Goal: Navigation & Orientation: Understand site structure

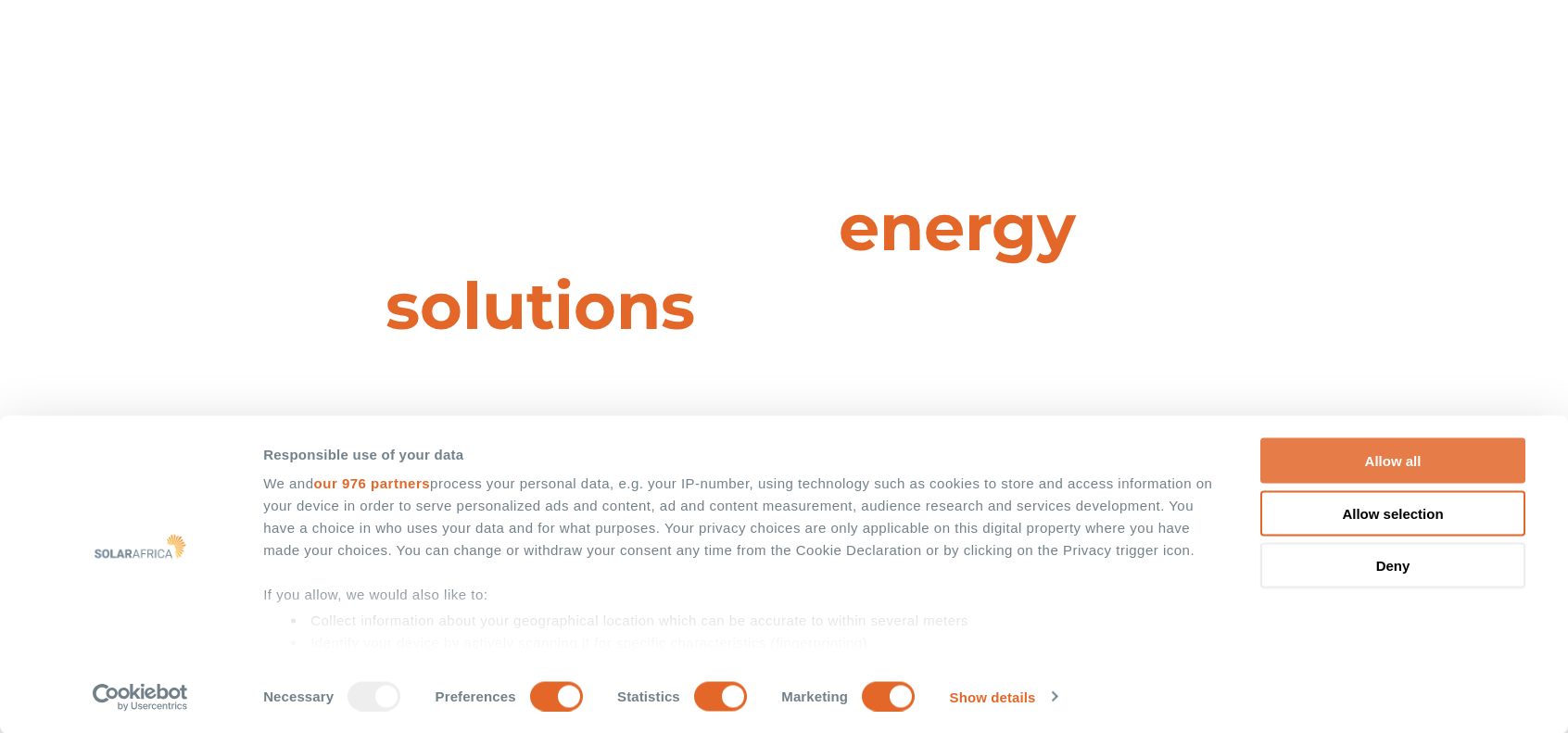
click at [1309, 451] on button "Allow all" at bounding box center [1393, 461] width 265 height 46
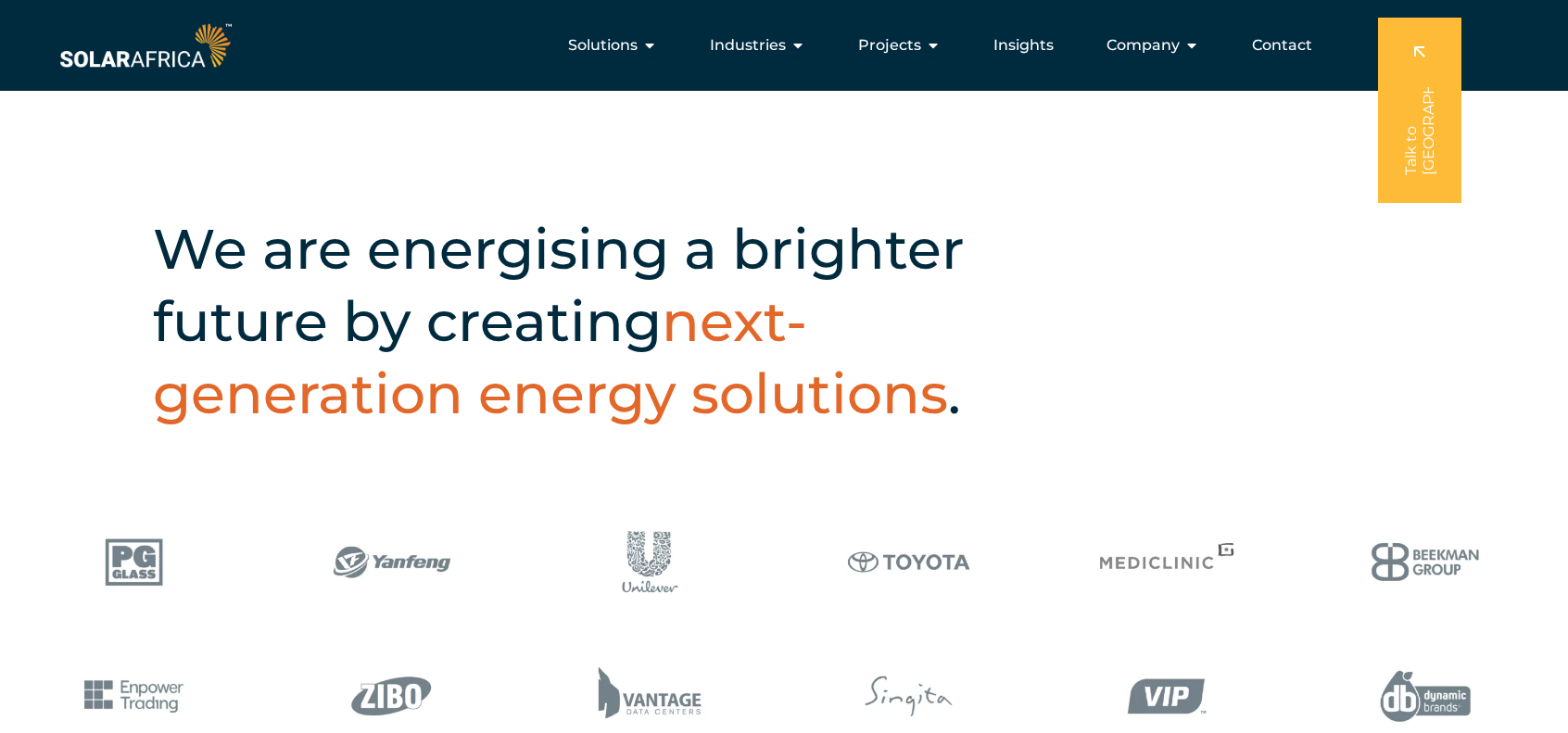
scroll to position [603, 0]
click at [906, 44] on span "Projects" at bounding box center [889, 45] width 63 height 22
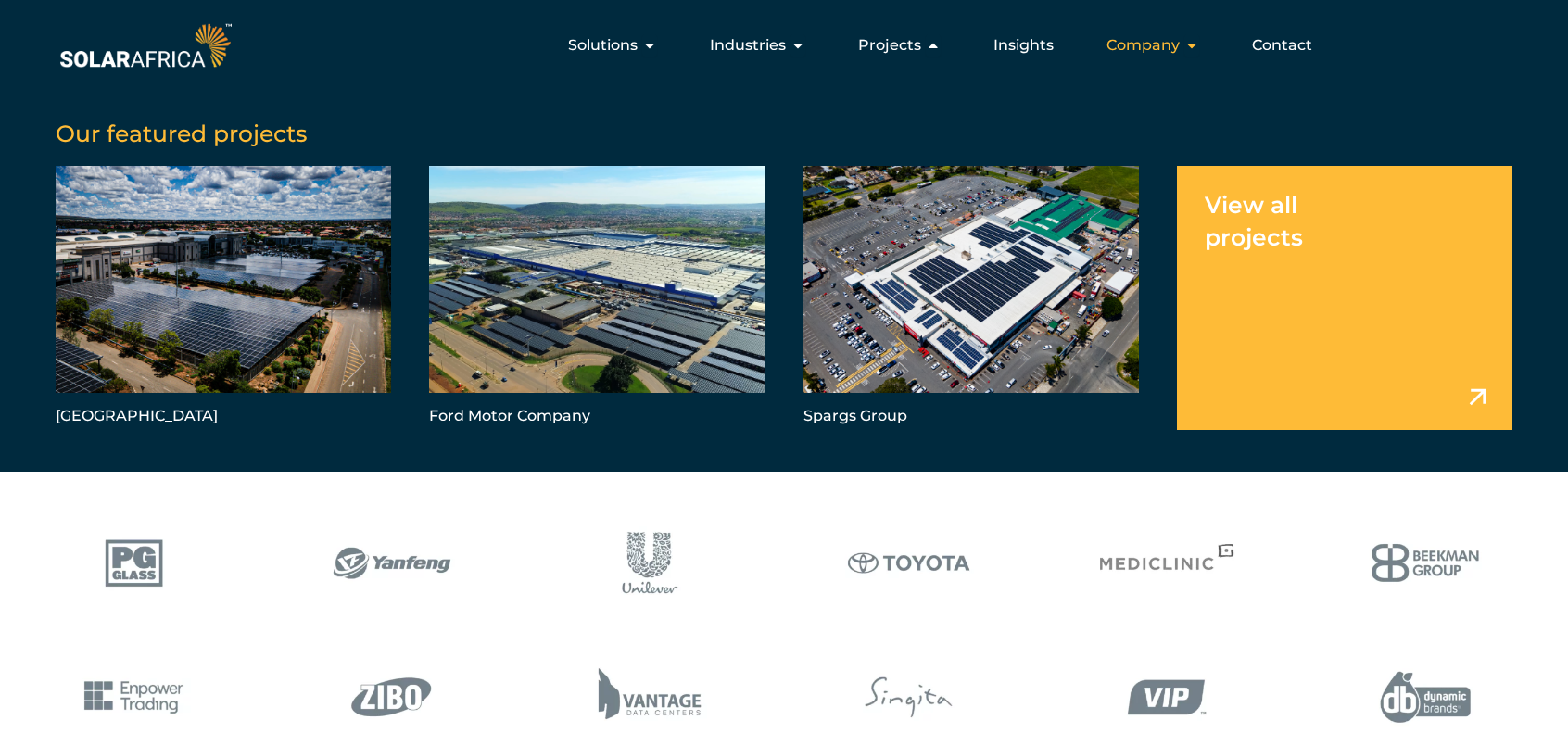
click at [1153, 46] on span "Company" at bounding box center [1143, 45] width 73 height 22
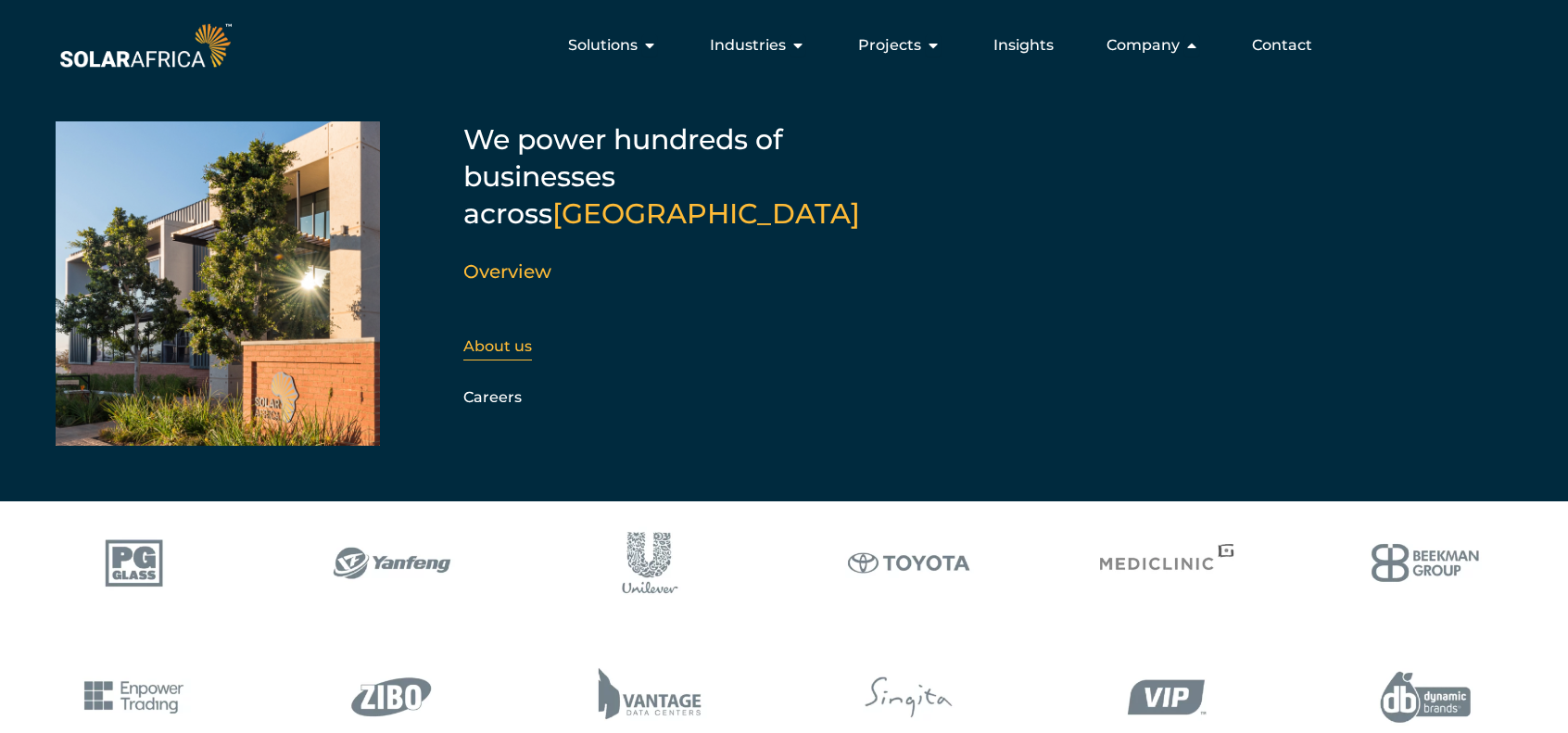
click at [502, 338] on link "About us" at bounding box center [497, 347] width 69 height 18
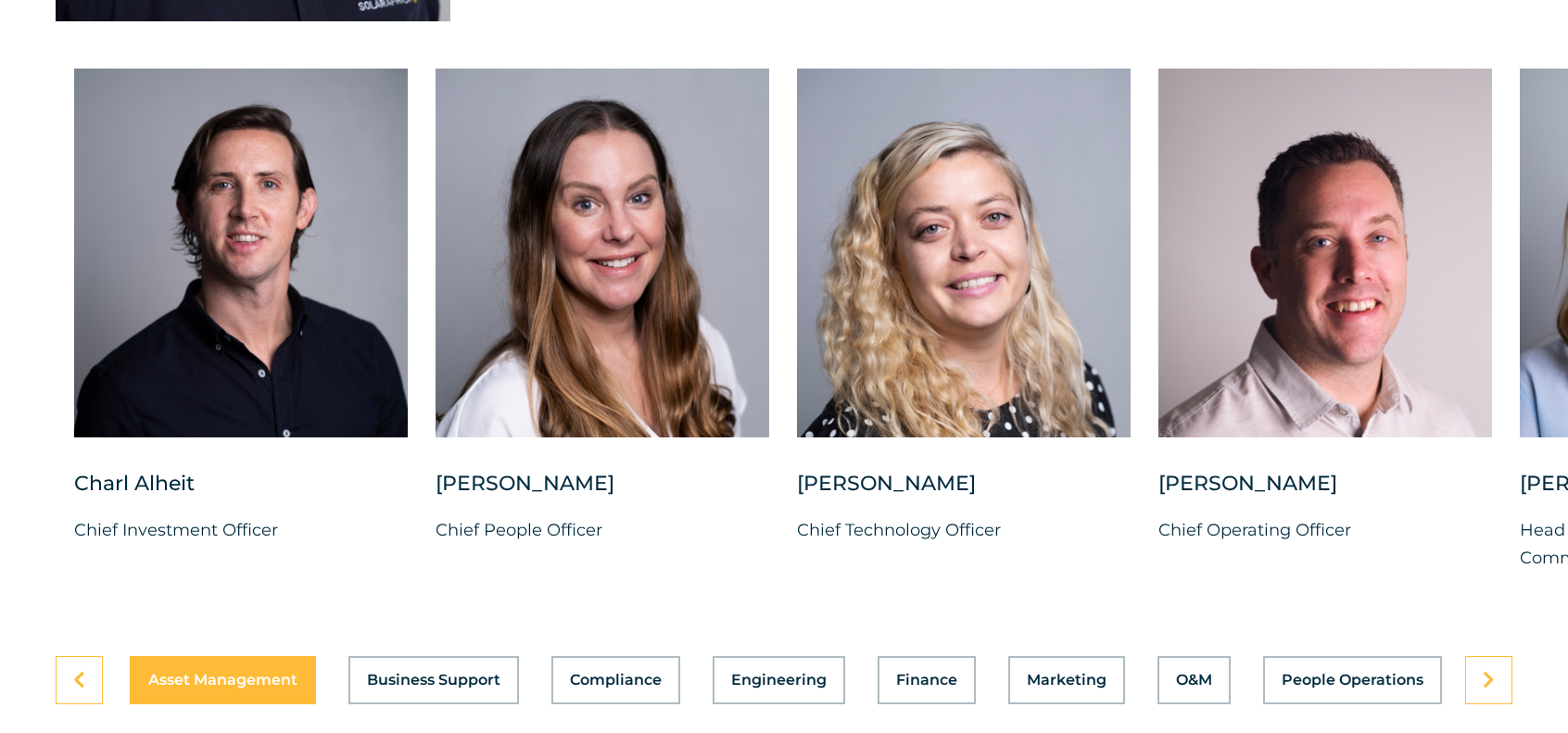
scroll to position [4710, 0]
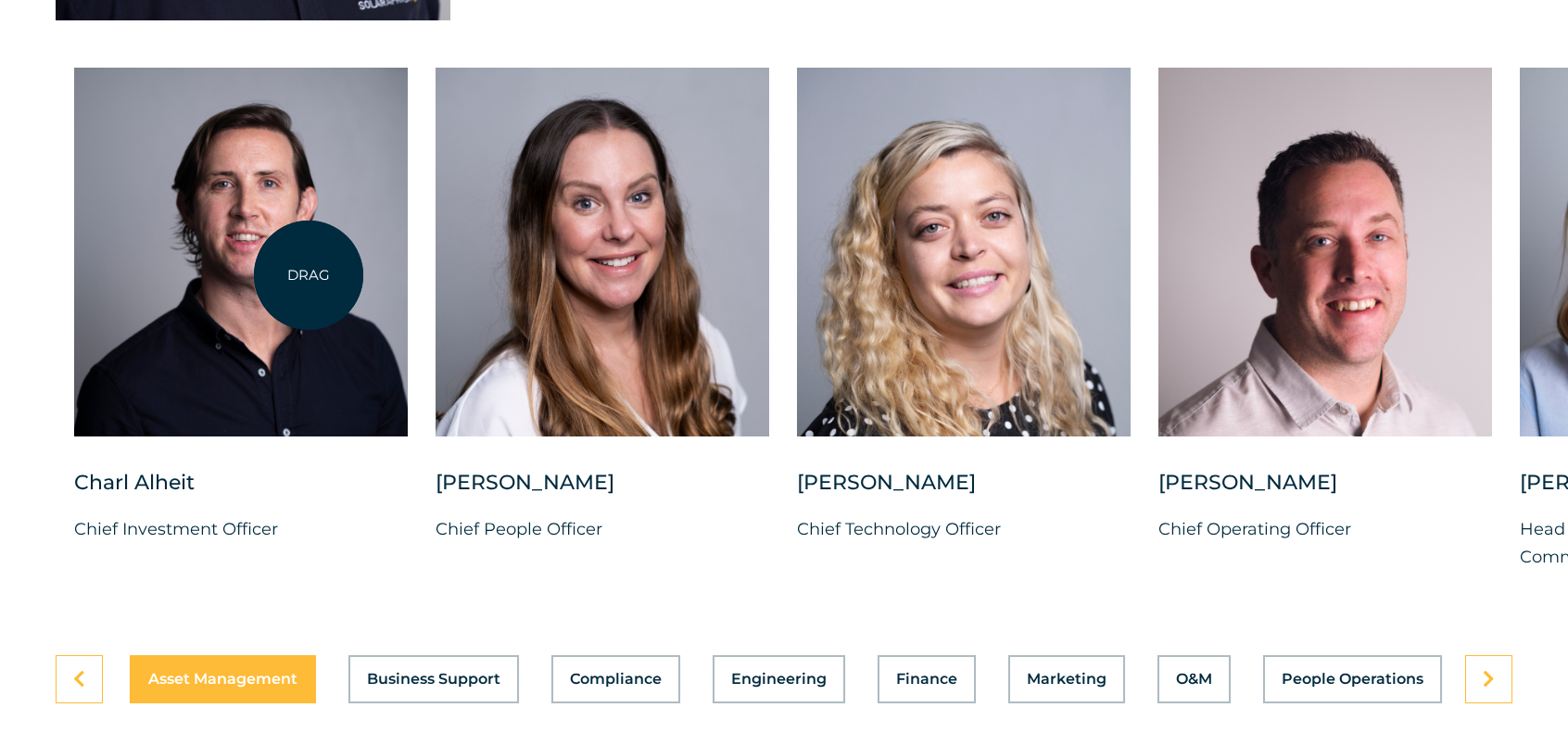
click at [308, 276] on div at bounding box center [240, 252] width 334 height 368
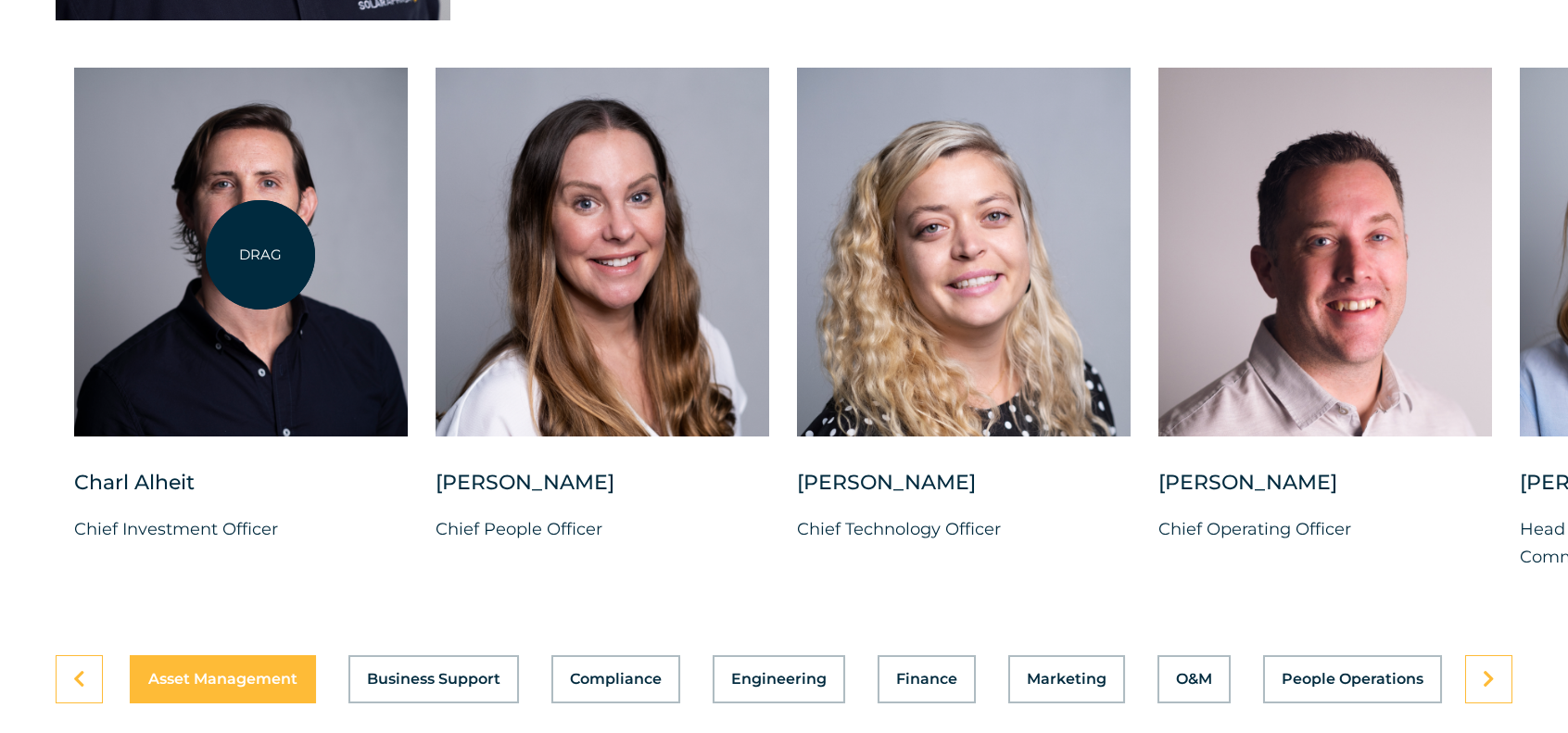
click at [260, 255] on div at bounding box center [240, 252] width 334 height 368
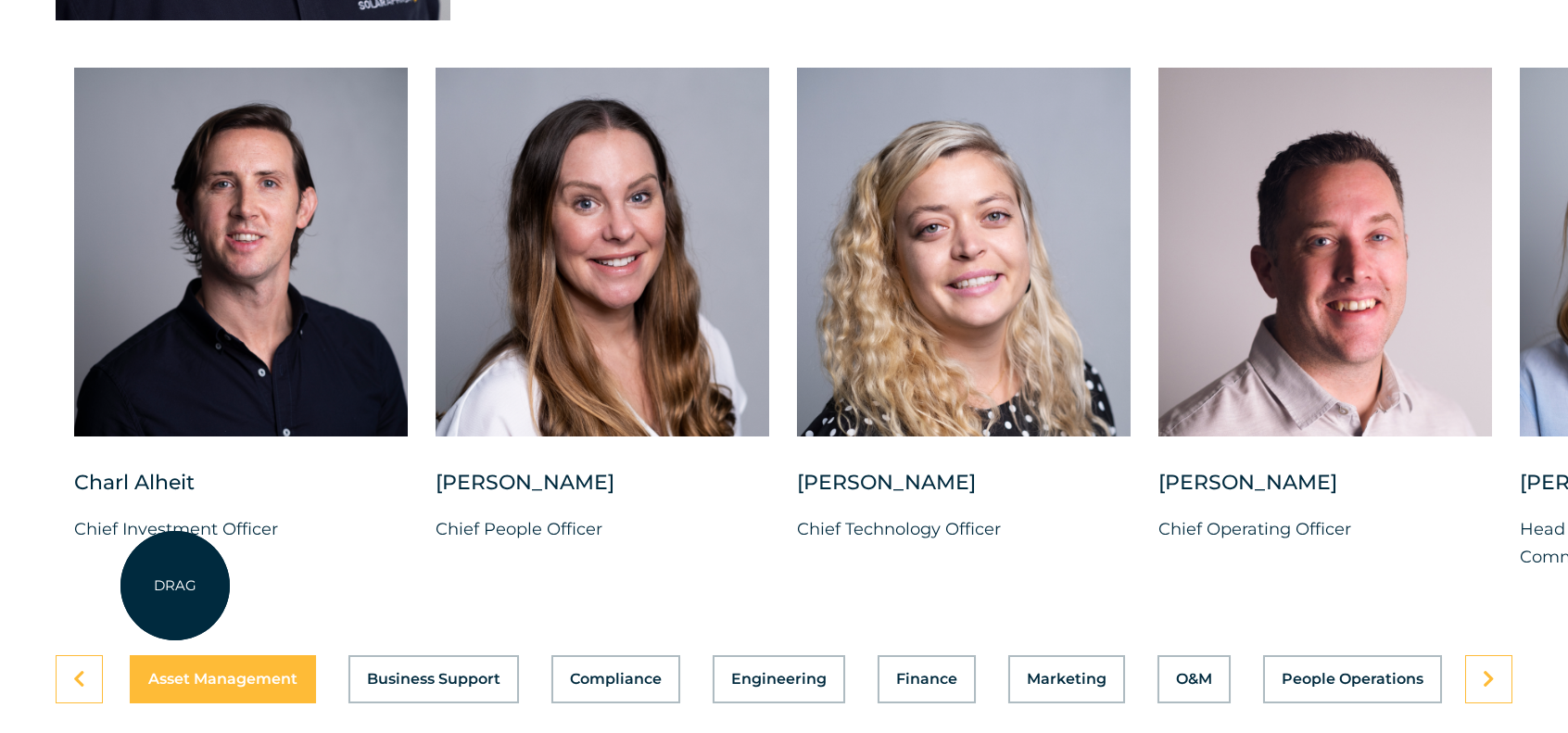
click at [175, 573] on div "Charl Alheit Chief Investment Officer" at bounding box center [240, 521] width 334 height 104
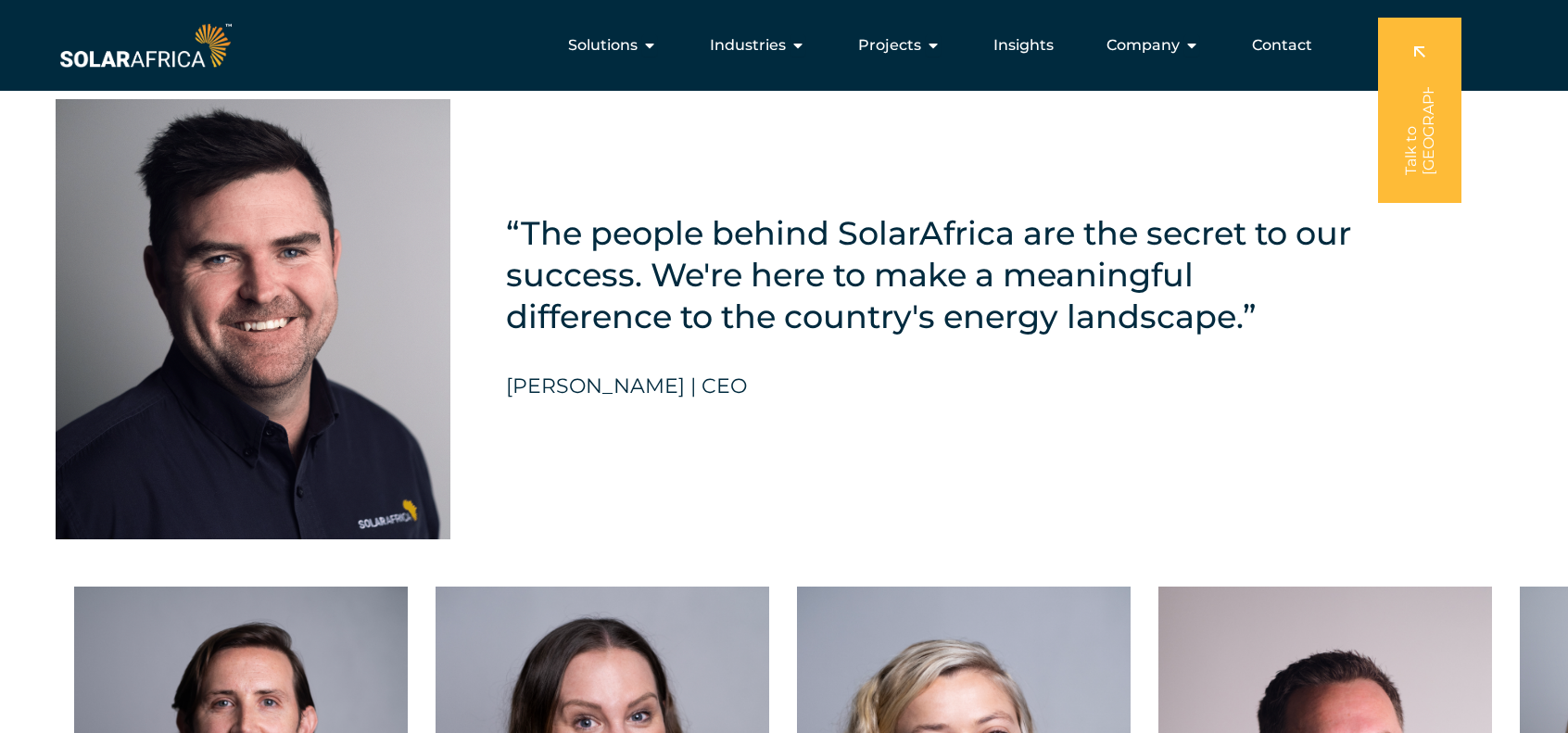
scroll to position [4191, 0]
click at [272, 308] on img at bounding box center [253, 320] width 394 height 440
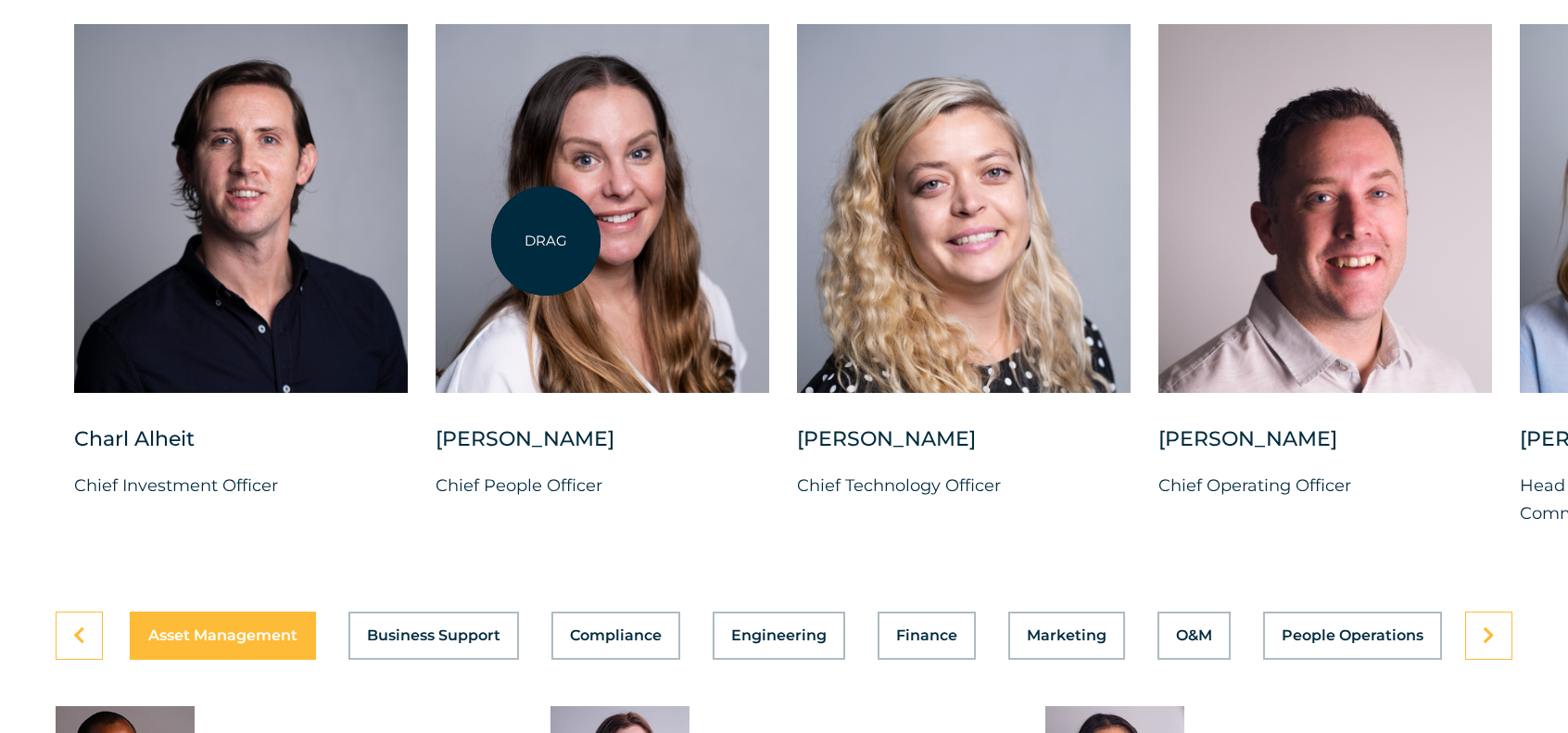
scroll to position [4757, 0]
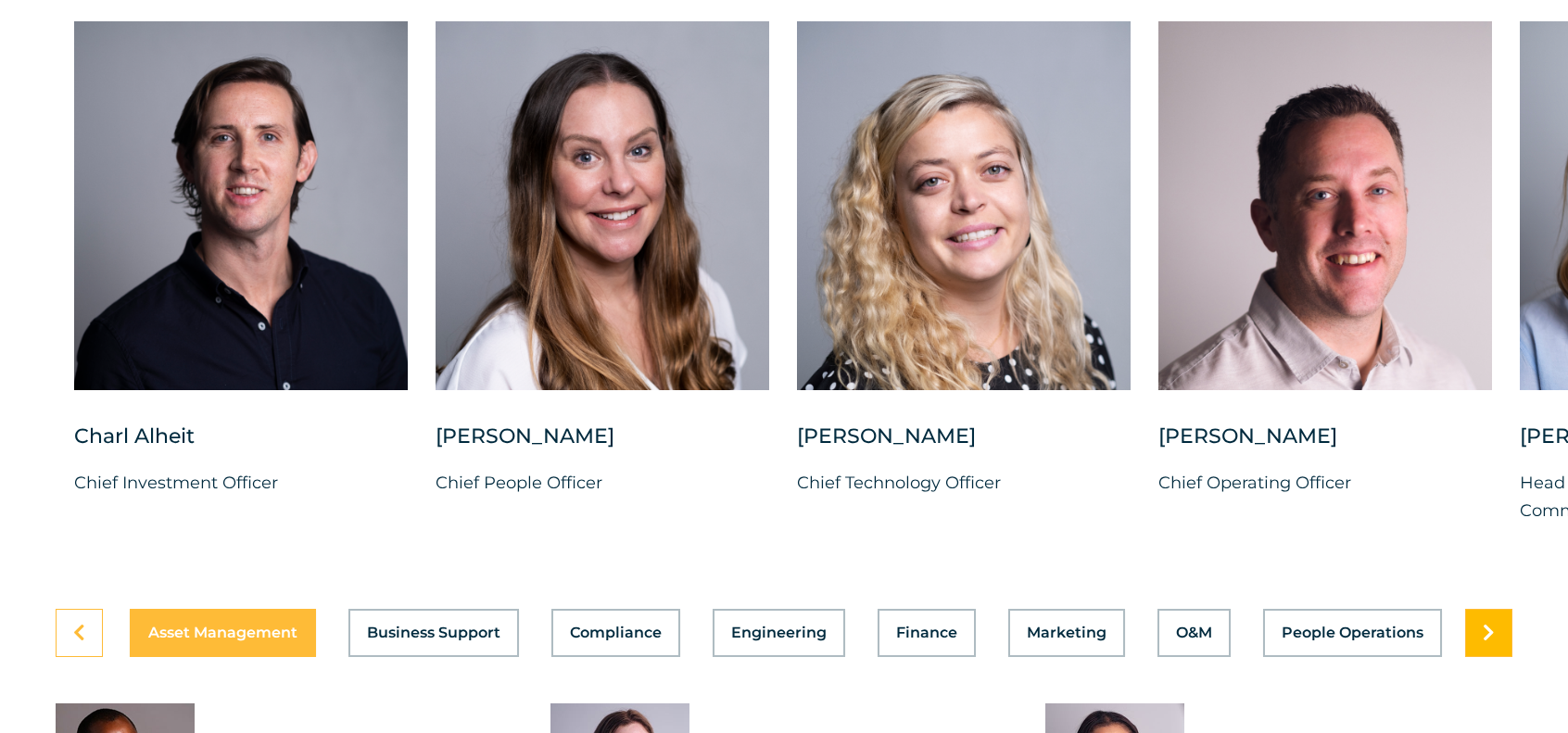
click at [1487, 642] on icon at bounding box center [1488, 632] width 12 height 19
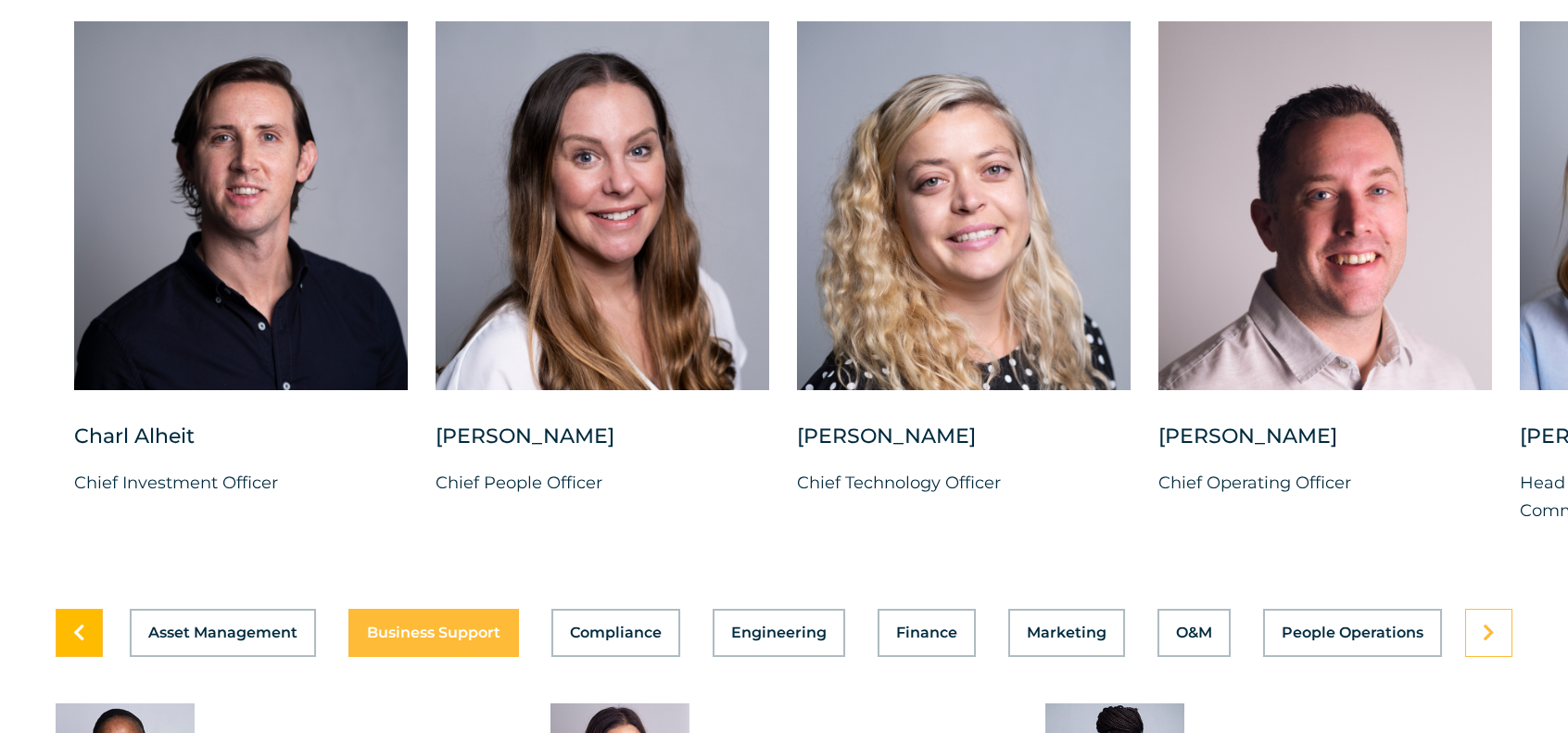
click at [82, 642] on icon at bounding box center [79, 632] width 12 height 19
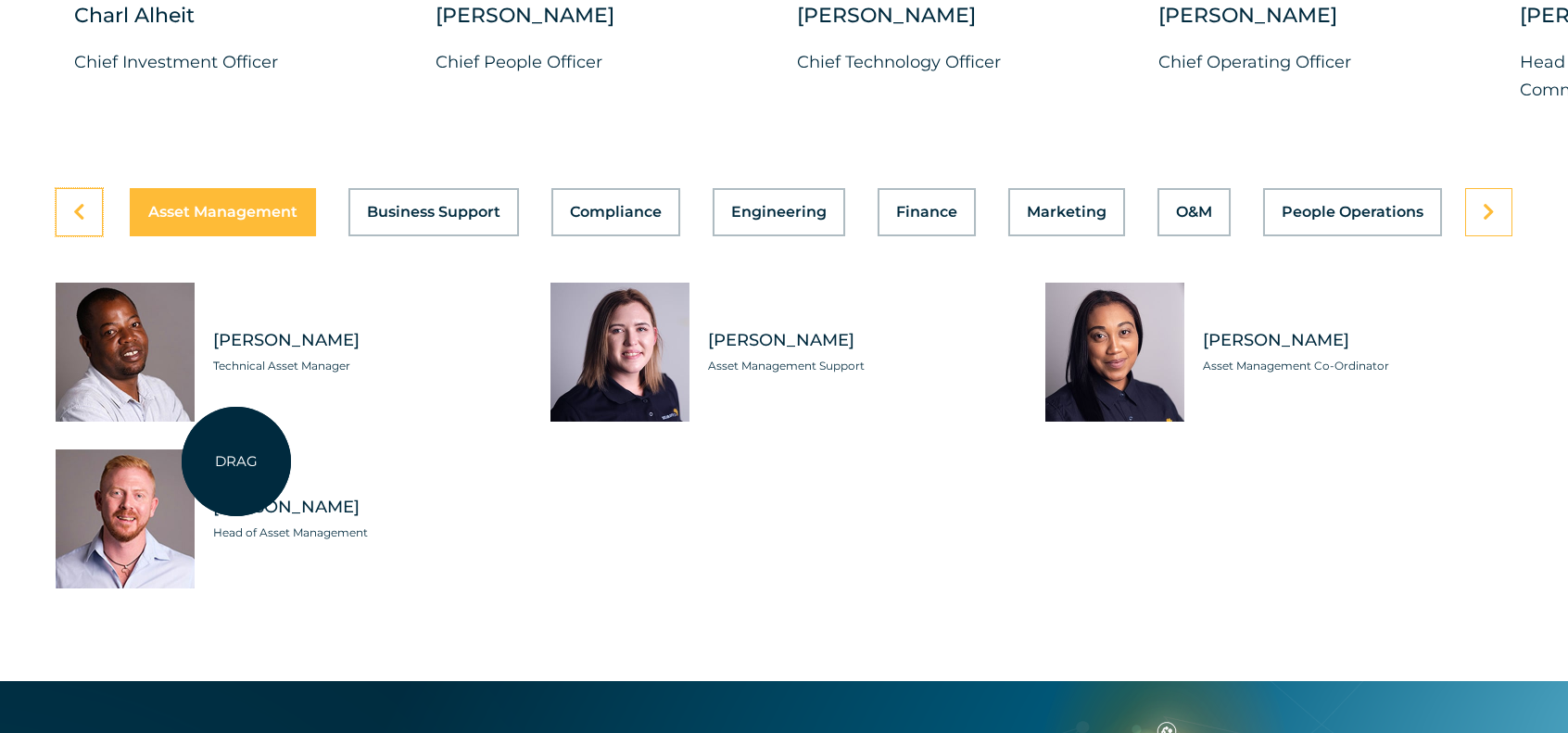
scroll to position [5179, 0]
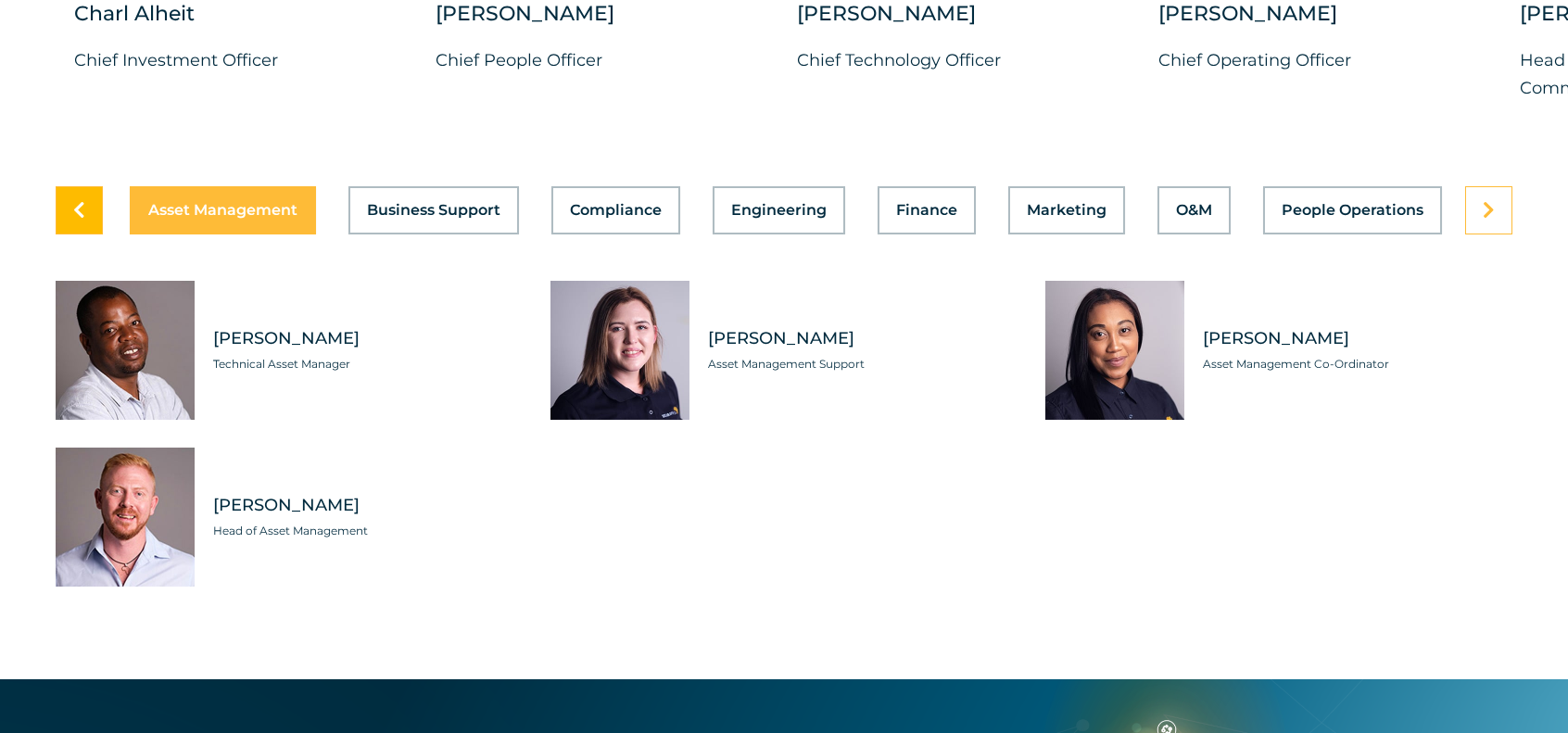
click at [67, 234] on link at bounding box center [79, 210] width 47 height 48
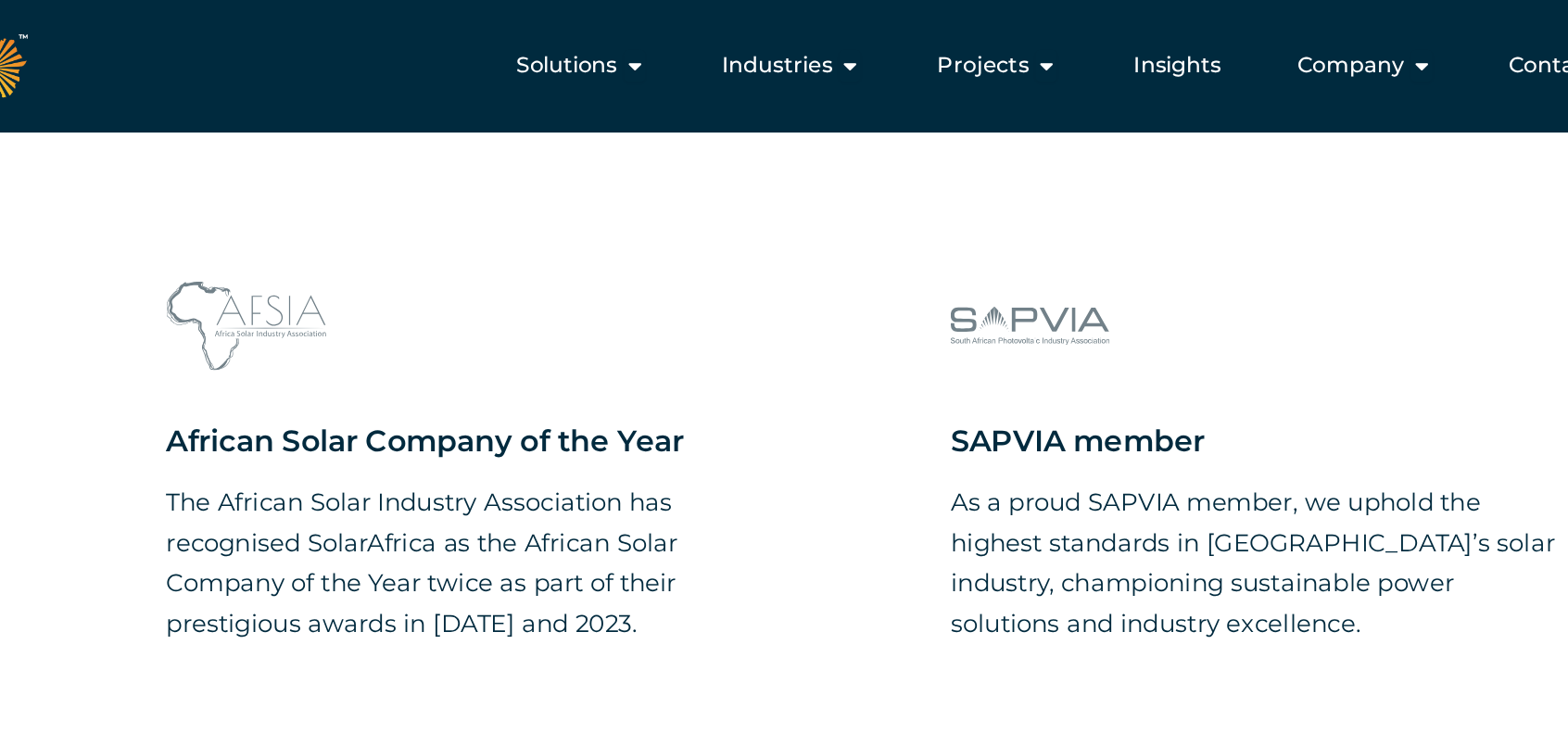
scroll to position [1822, 0]
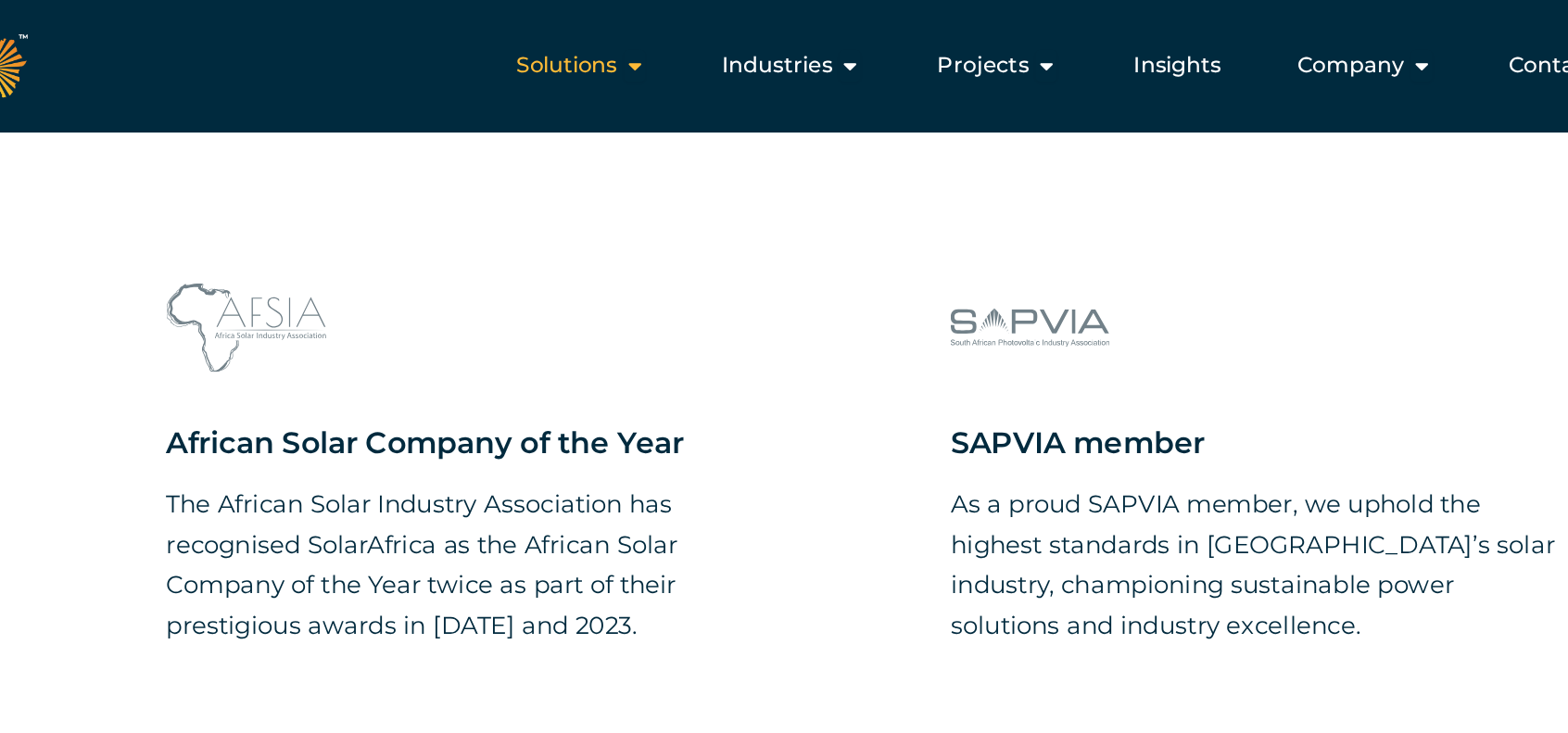
click at [634, 47] on span "Solutions" at bounding box center [603, 45] width 70 height 22
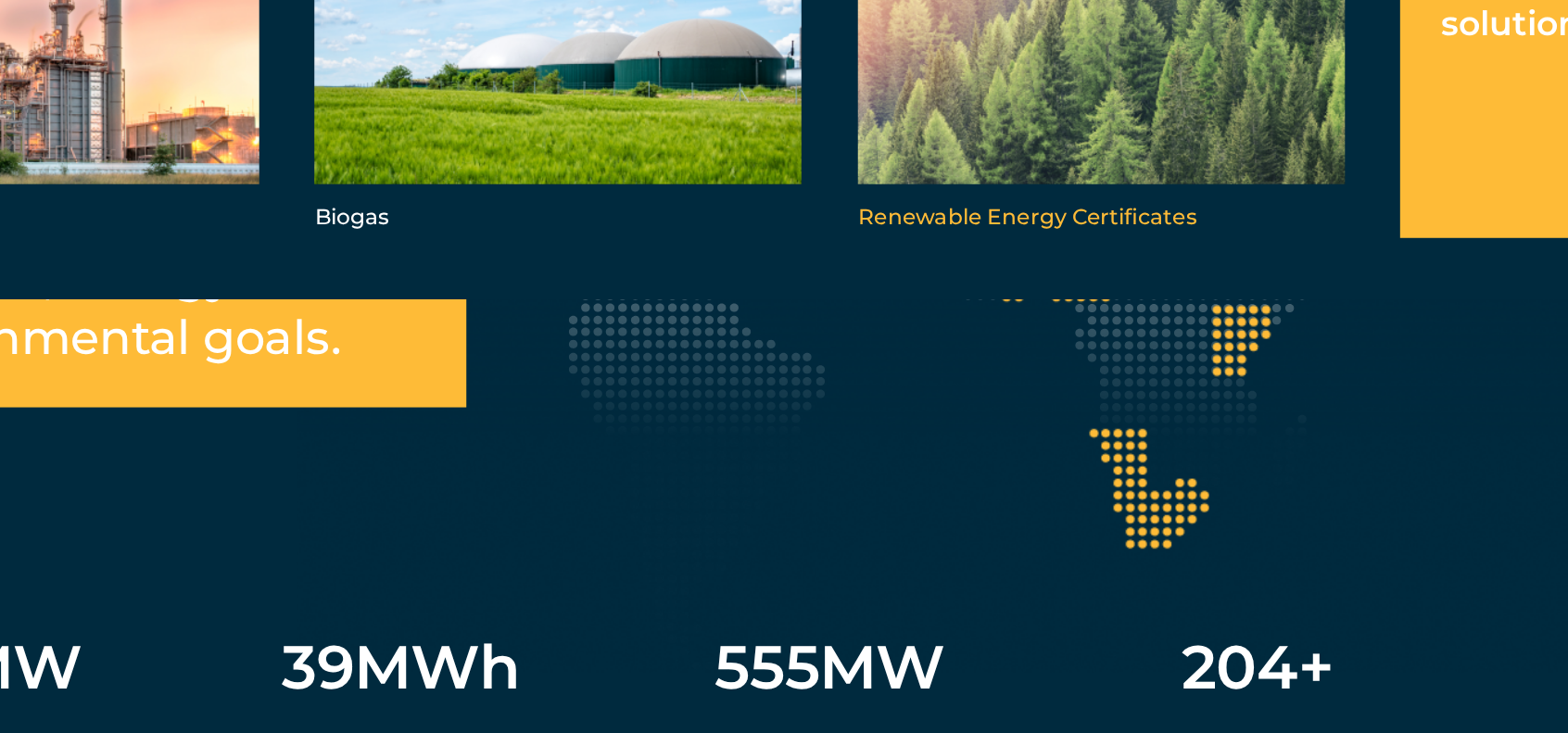
scroll to position [3271, 0]
